Goal: Find specific page/section: Find specific page/section

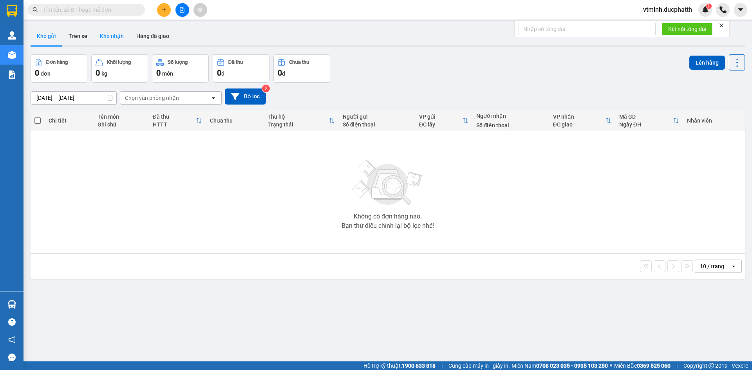
click at [103, 39] on button "Kho nhận" at bounding box center [112, 36] width 36 height 19
click at [79, 41] on button "Trên xe" at bounding box center [77, 36] width 31 height 19
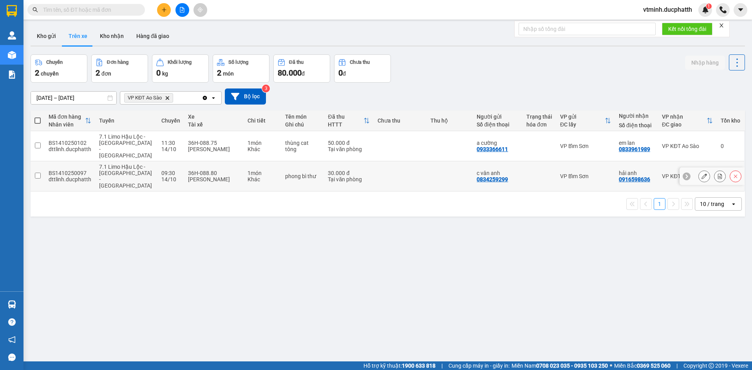
click at [684, 173] on icon at bounding box center [686, 175] width 5 height 5
click at [737, 173] on icon at bounding box center [739, 175] width 5 height 5
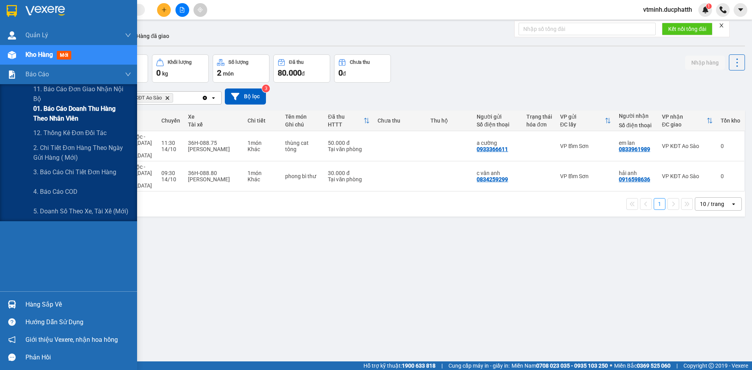
click at [81, 117] on span "01. Báo cáo doanh thu hàng theo nhân viên" at bounding box center [82, 114] width 98 height 20
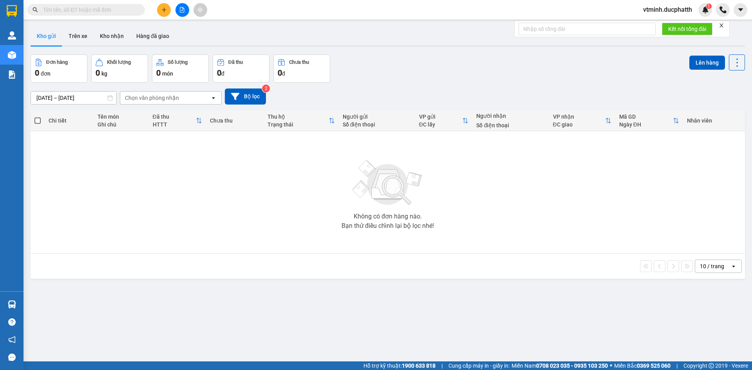
click at [655, 8] on span "vtminh.ducphatth" at bounding box center [667, 10] width 61 height 10
click at [660, 25] on span "Đăng xuất" at bounding box center [671, 24] width 46 height 9
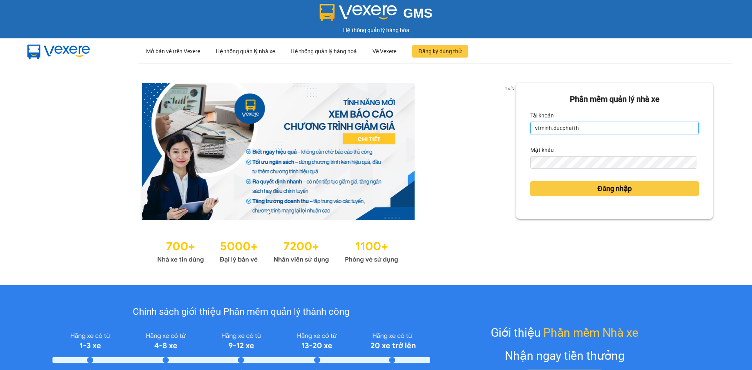
drag, startPoint x: 581, startPoint y: 126, endPoint x: 512, endPoint y: 138, distance: 69.8
click at [516, 138] on div "Phần mềm quản lý nhà xe Tài khoản vtminh.ducphatth Mật khẩu Đăng nhập" at bounding box center [614, 151] width 197 height 136
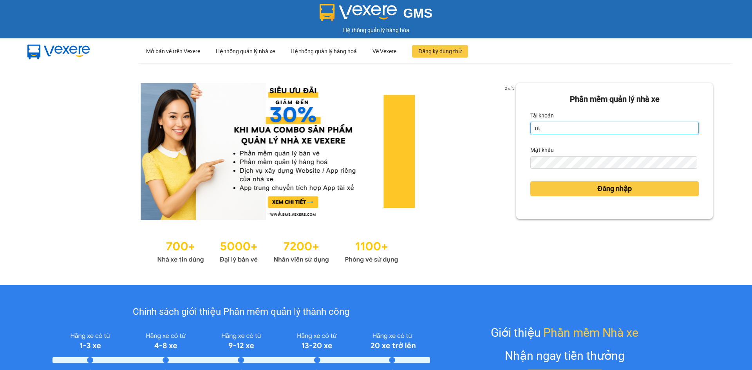
type input "nttam.ducphatth"
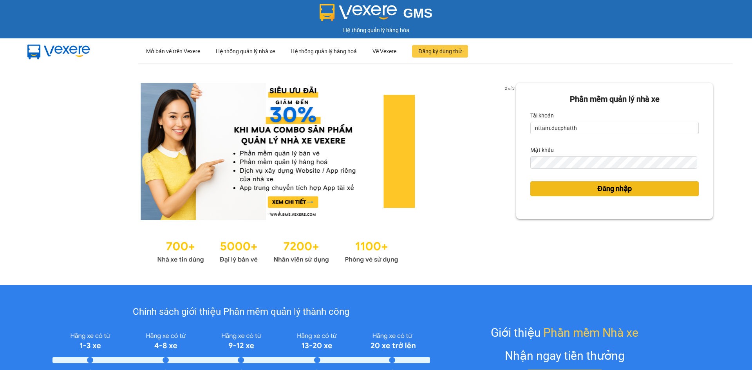
click at [597, 193] on span "Đăng nhập" at bounding box center [614, 188] width 34 height 11
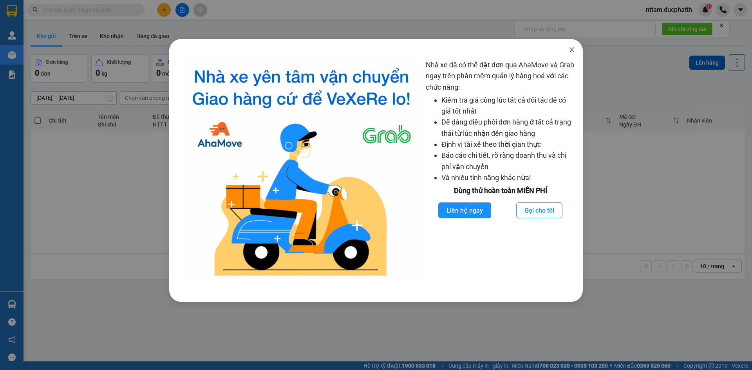
click at [573, 49] on icon "close" at bounding box center [571, 50] width 6 height 6
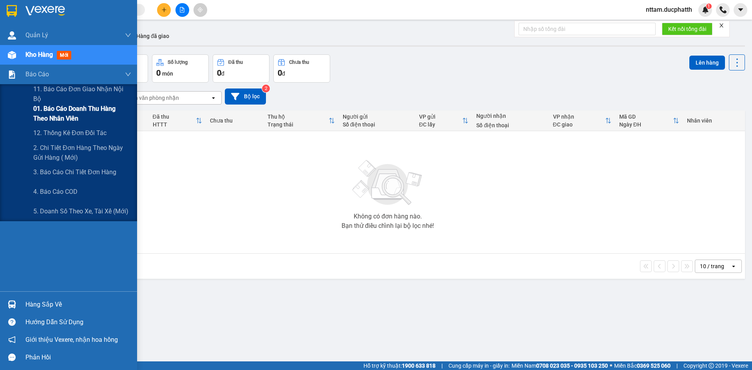
click at [66, 108] on span "01. Báo cáo doanh thu hàng theo nhân viên" at bounding box center [82, 114] width 98 height 20
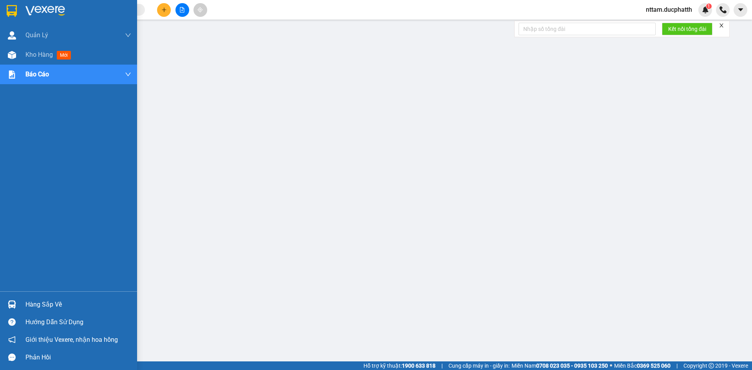
click at [56, 306] on div "Hàng sắp về" at bounding box center [78, 305] width 106 height 12
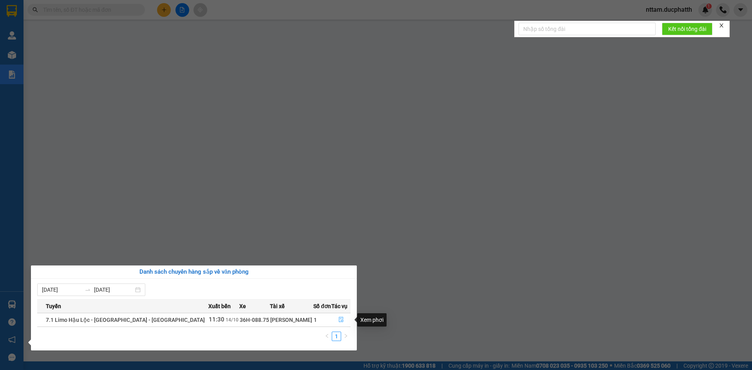
click at [339, 318] on icon "file-done" at bounding box center [341, 319] width 5 height 5
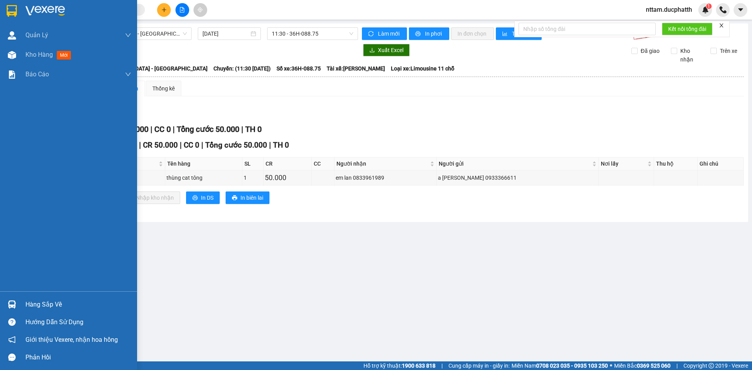
click at [74, 305] on div "Hàng sắp về" at bounding box center [78, 305] width 106 height 12
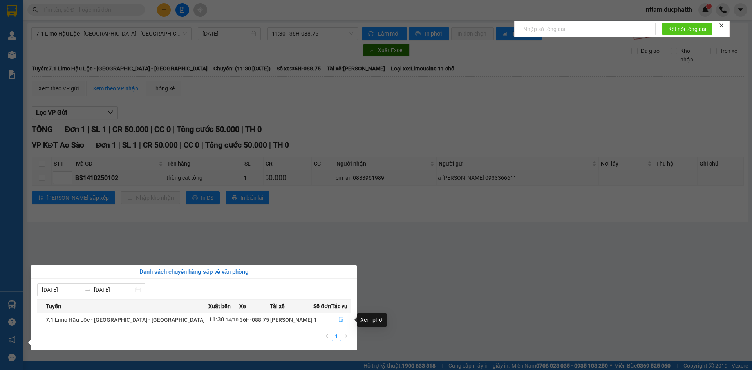
click at [339, 318] on icon "file-done" at bounding box center [341, 319] width 5 height 5
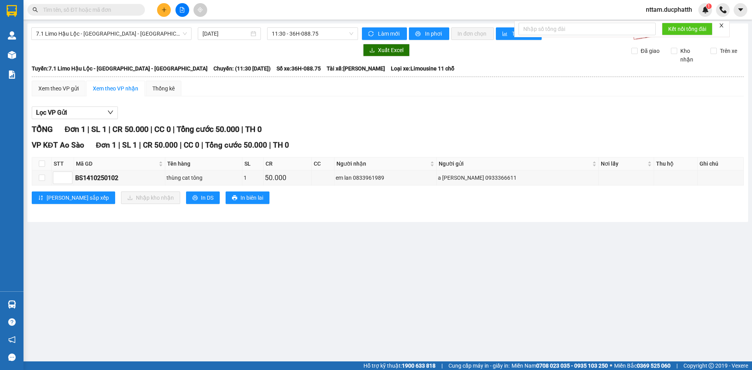
click at [335, 119] on div "Lọc VP Gửi" at bounding box center [388, 112] width 712 height 13
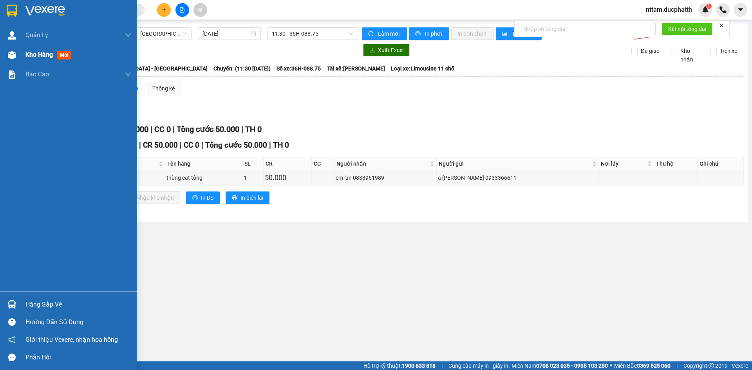
click at [37, 53] on span "Kho hàng" at bounding box center [38, 54] width 27 height 7
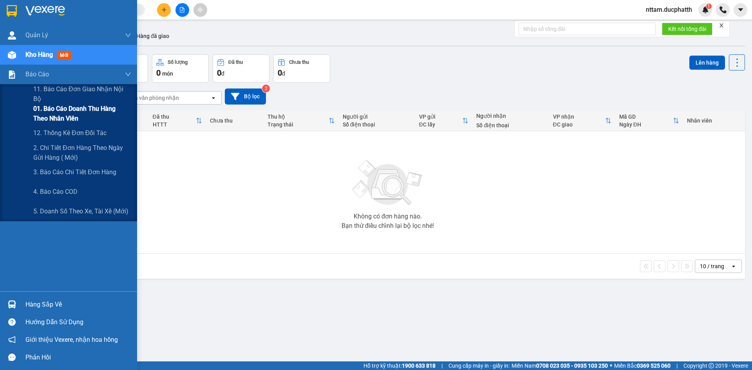
click at [63, 107] on span "01. Báo cáo doanh thu hàng theo nhân viên" at bounding box center [82, 114] width 98 height 20
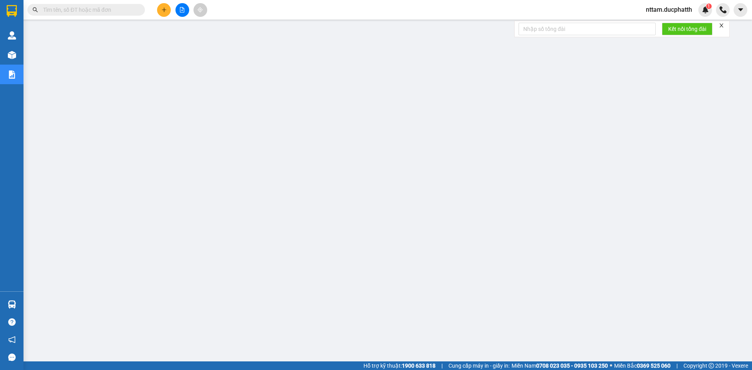
click at [100, 10] on input "text" at bounding box center [89, 9] width 92 height 9
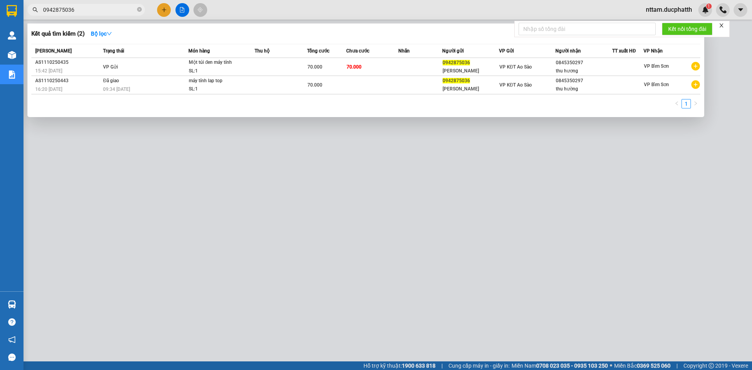
type input "0942875036"
